Goal: Task Accomplishment & Management: Manage account settings

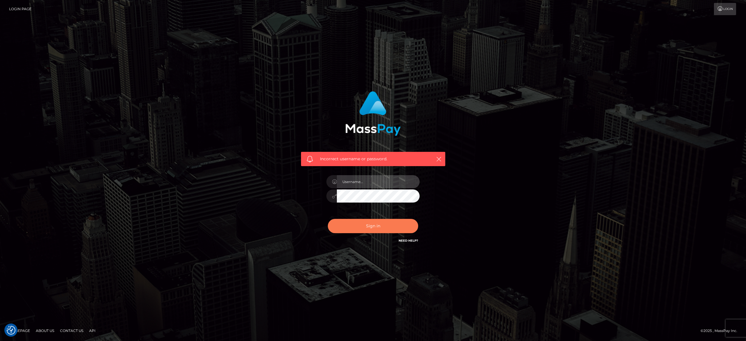
type input "[PERSON_NAME].[PERSON_NAME]"
click at [379, 223] on button "Sign in" at bounding box center [373, 226] width 90 height 14
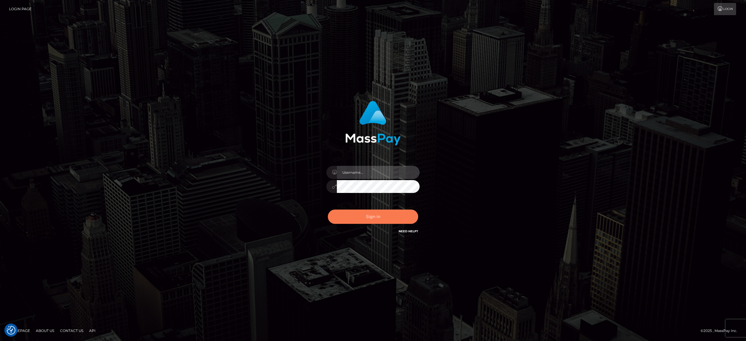
type input "[PERSON_NAME].[PERSON_NAME]"
click at [380, 221] on button "Sign in" at bounding box center [373, 216] width 90 height 14
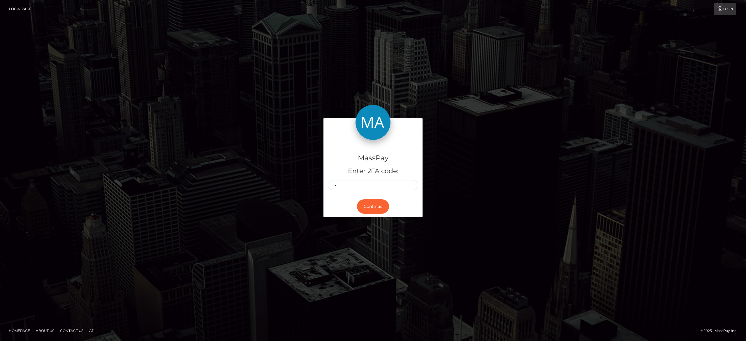
type input "0"
type input "7"
type input "8"
type input "5"
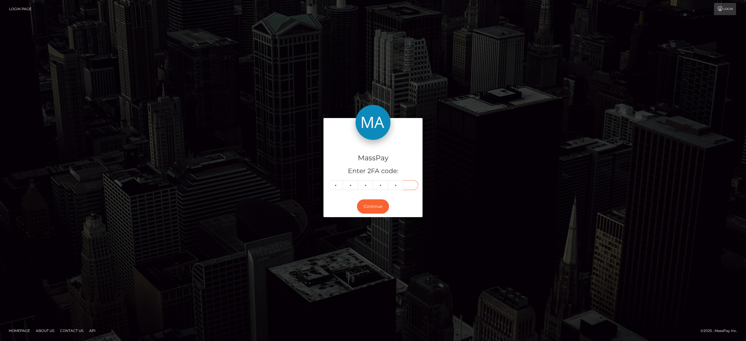
type input "9"
